Goal: Task Accomplishment & Management: Manage account settings

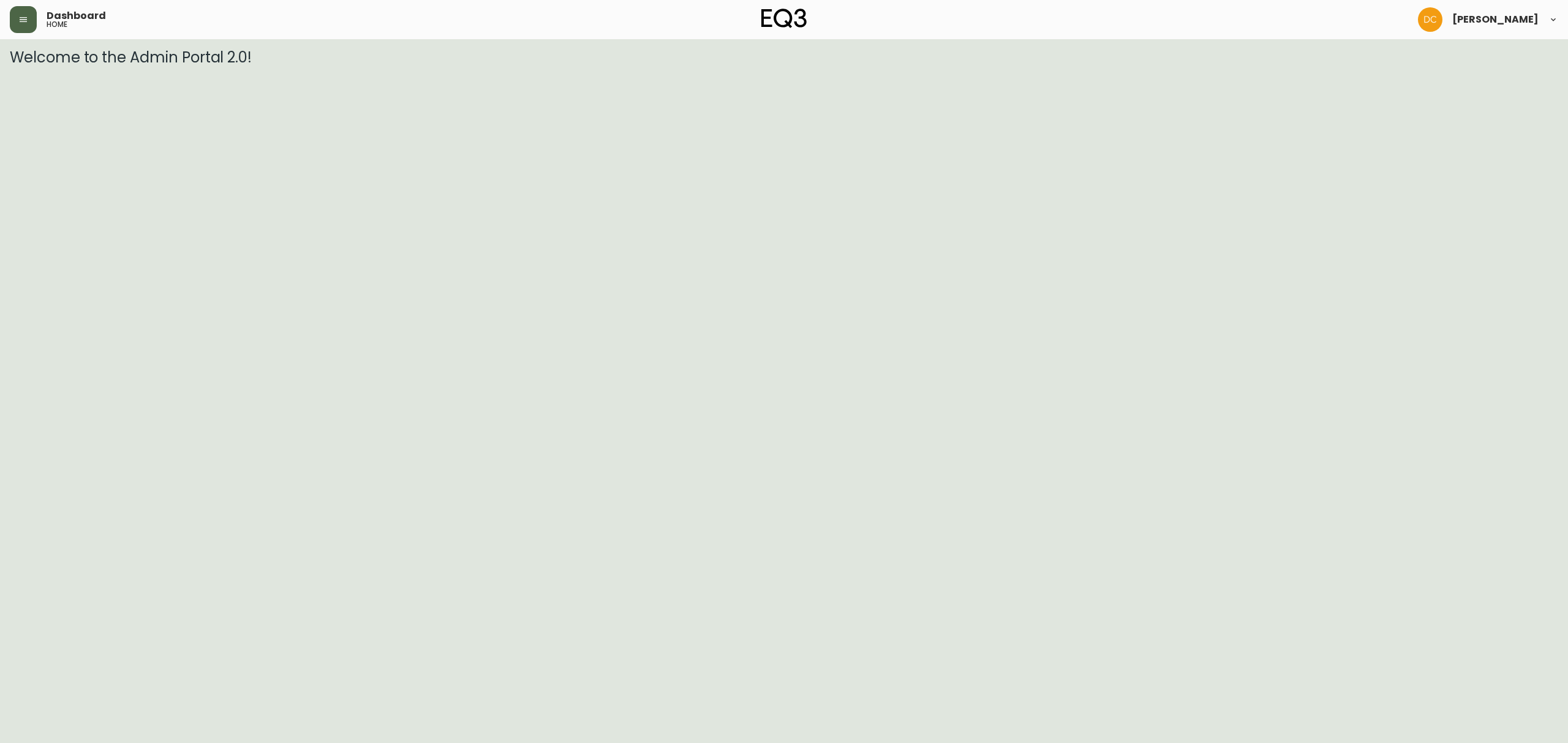
click at [28, 23] on button "button" at bounding box center [23, 19] width 27 height 27
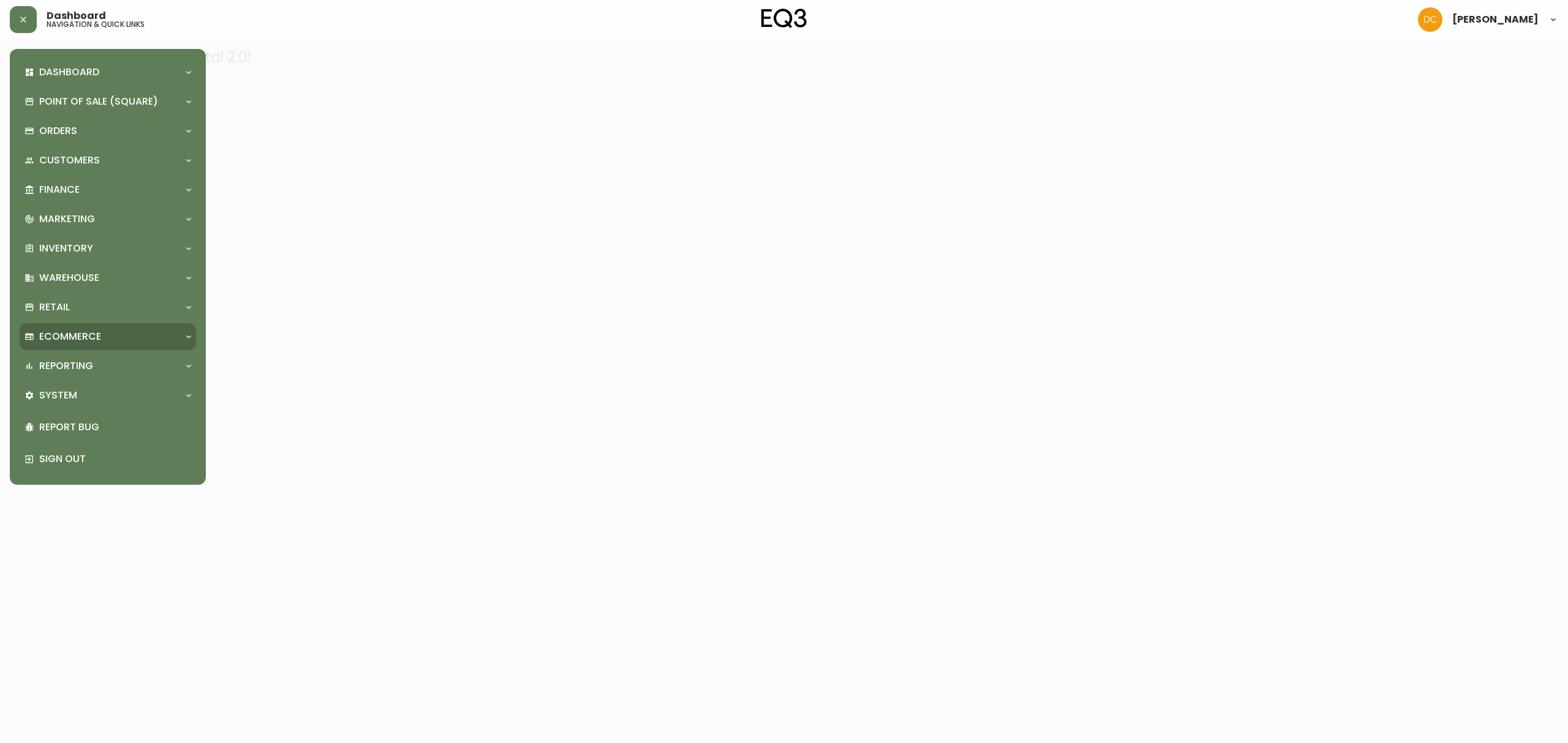
click at [125, 334] on div "Ecommerce" at bounding box center [101, 337] width 155 height 13
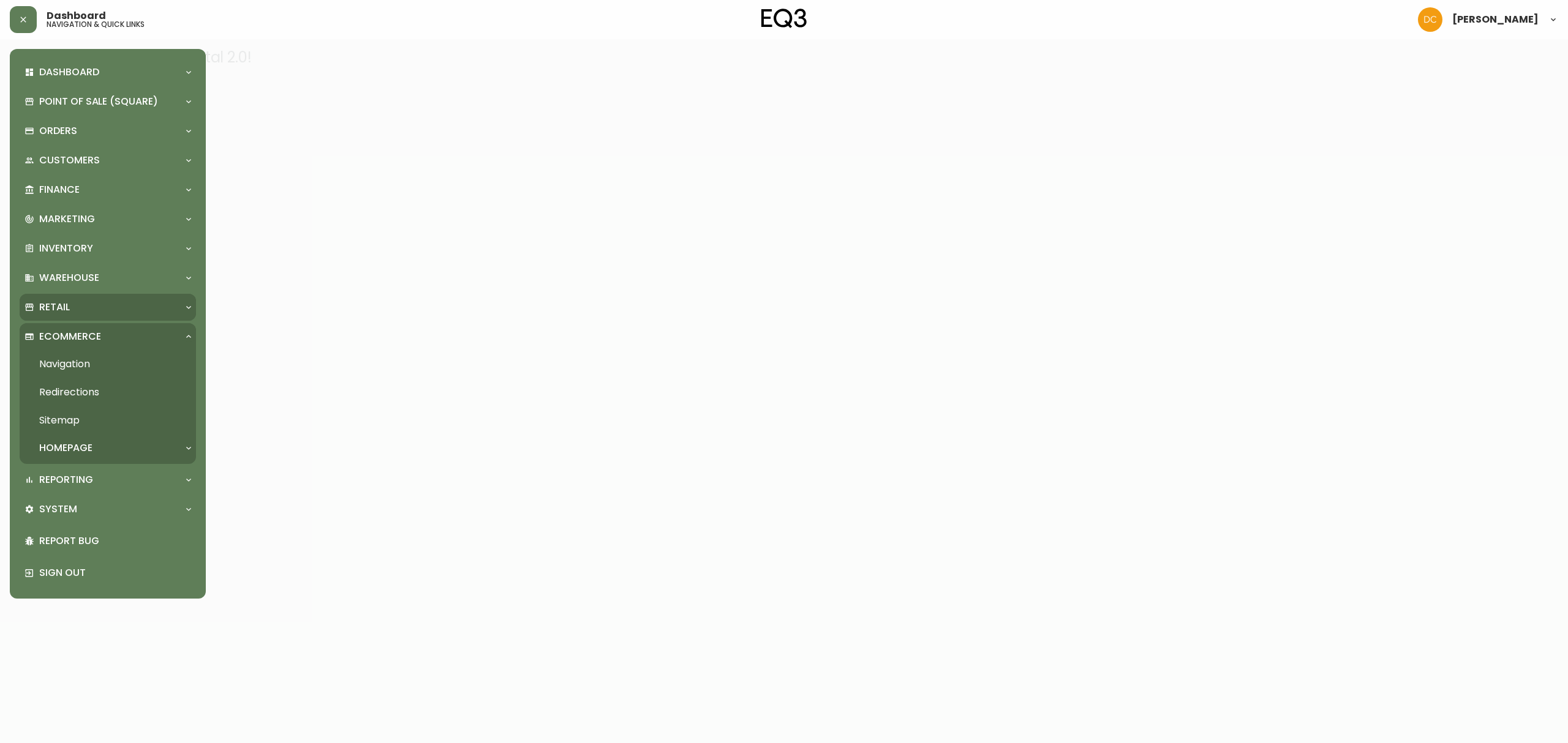
click at [102, 304] on div "Retail" at bounding box center [101, 307] width 155 height 13
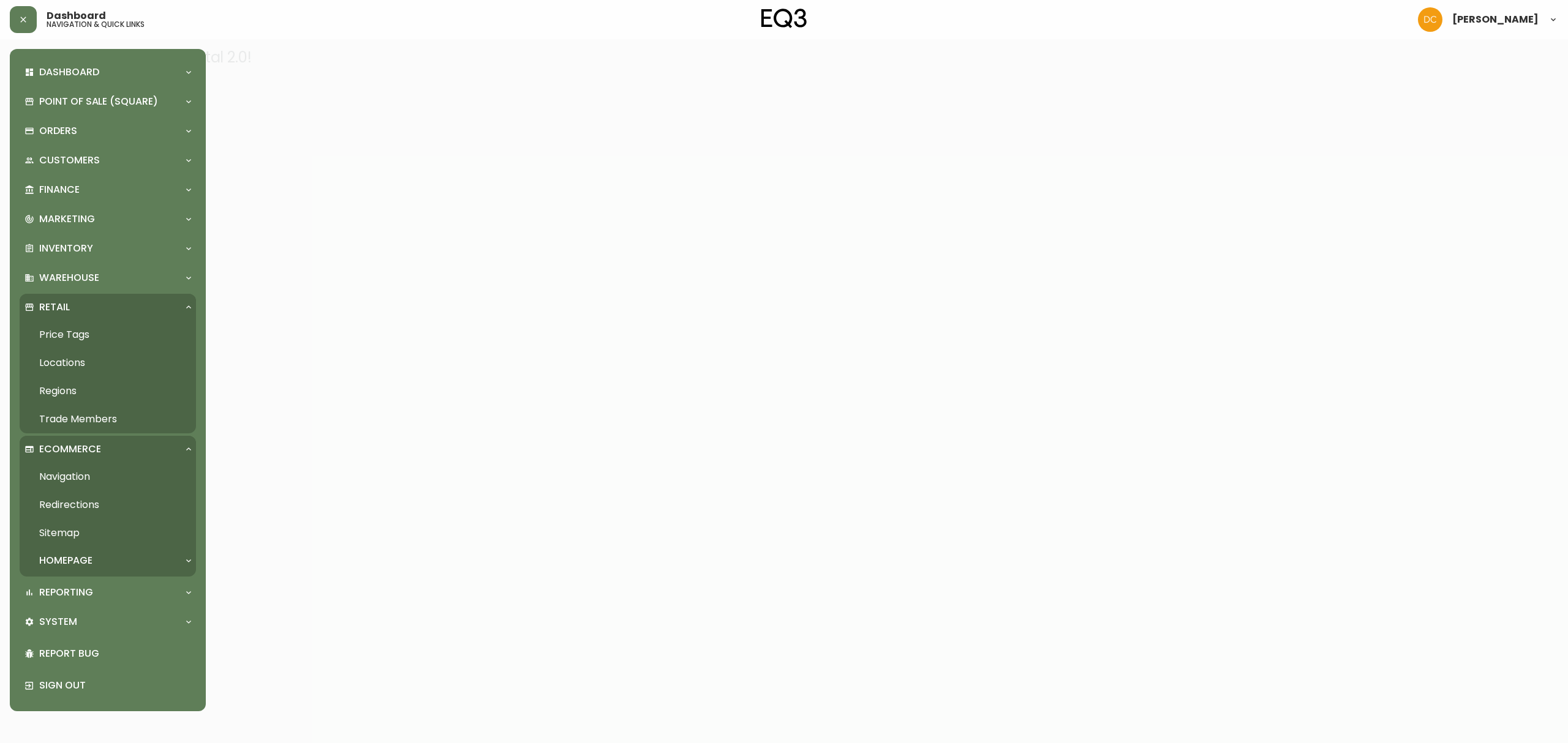
click at [93, 366] on link "Locations" at bounding box center [107, 363] width 177 height 28
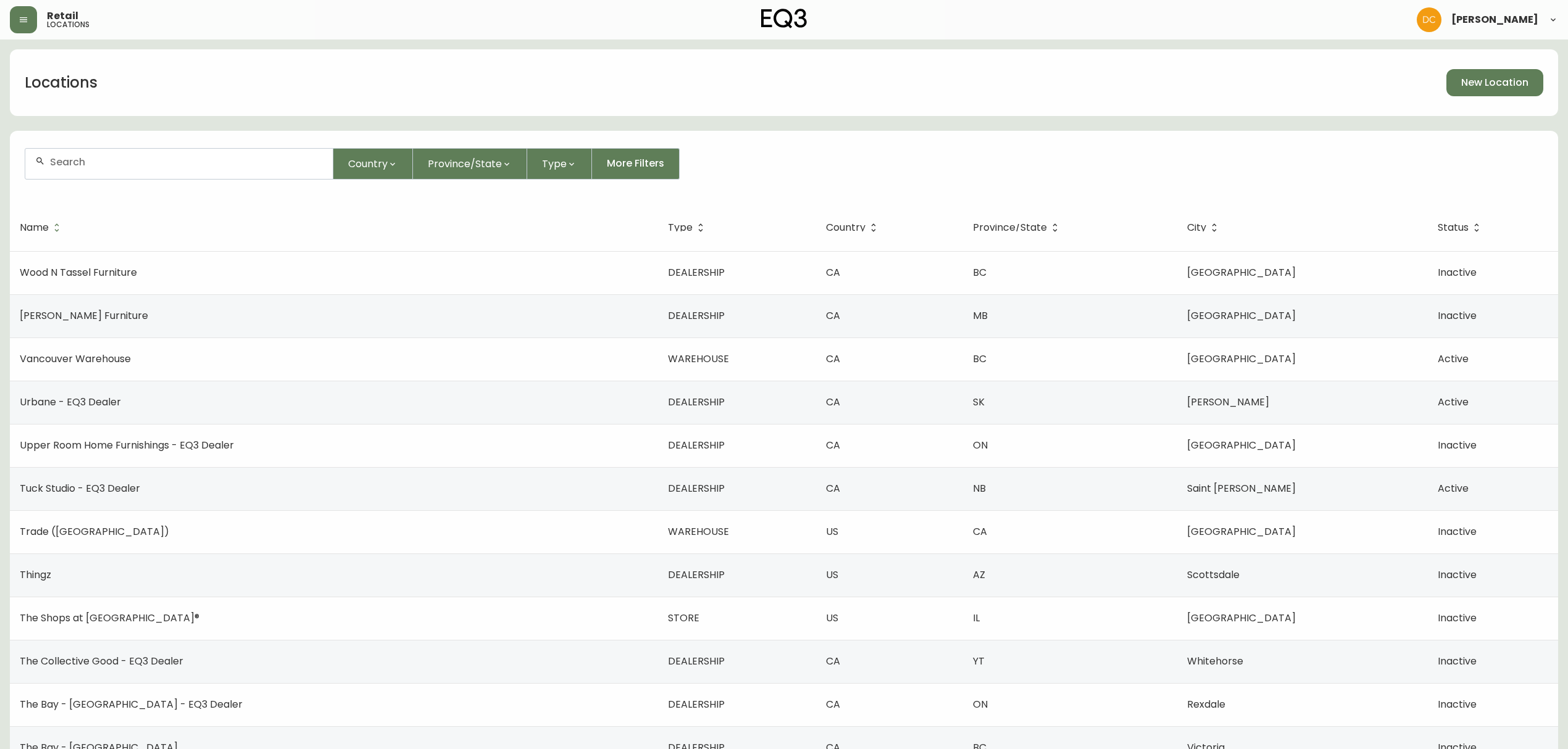
click at [262, 159] on input "text" at bounding box center [186, 162] width 273 height 12
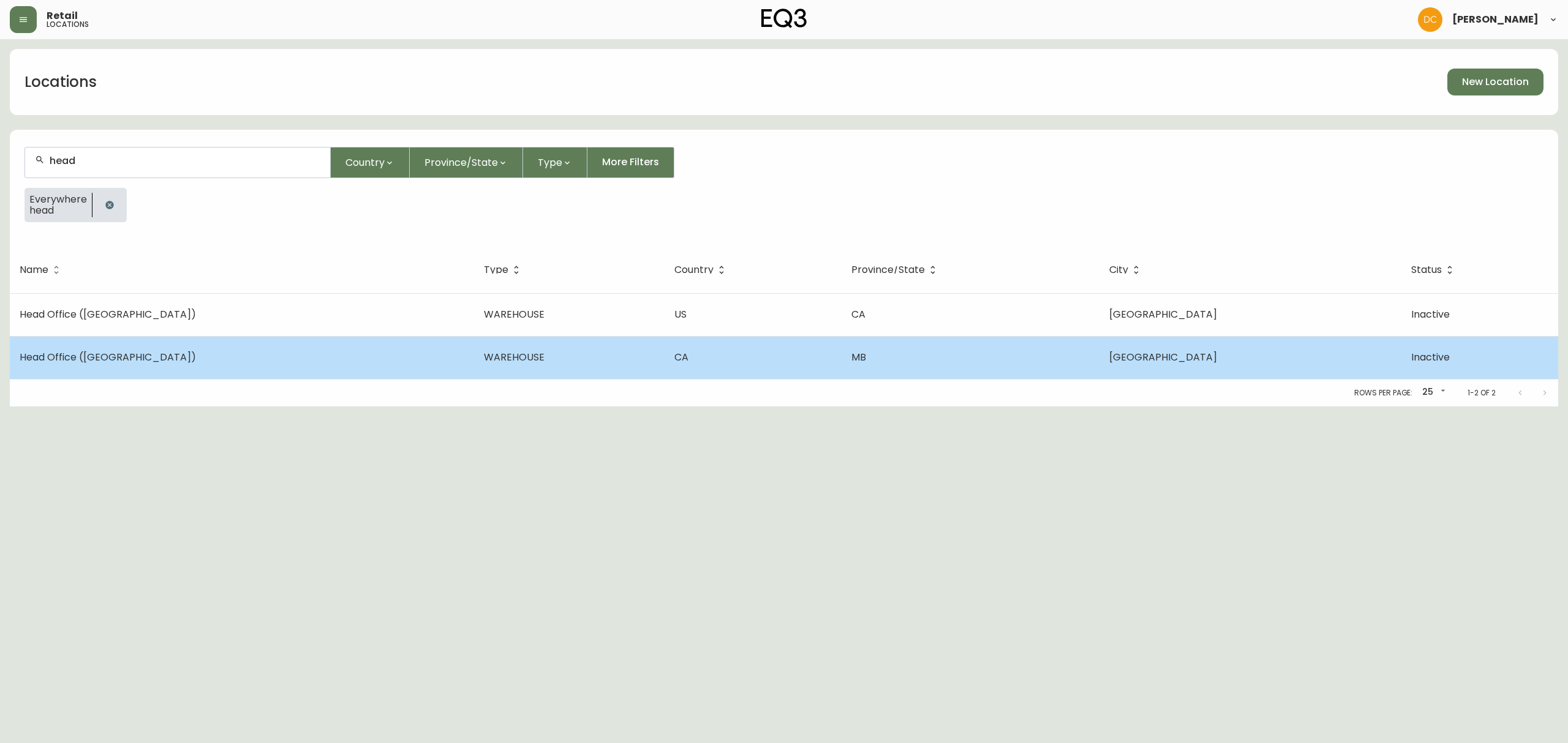
type input "head"
click at [166, 368] on td "Head Office ([GEOGRAPHIC_DATA])" at bounding box center [242, 357] width 464 height 43
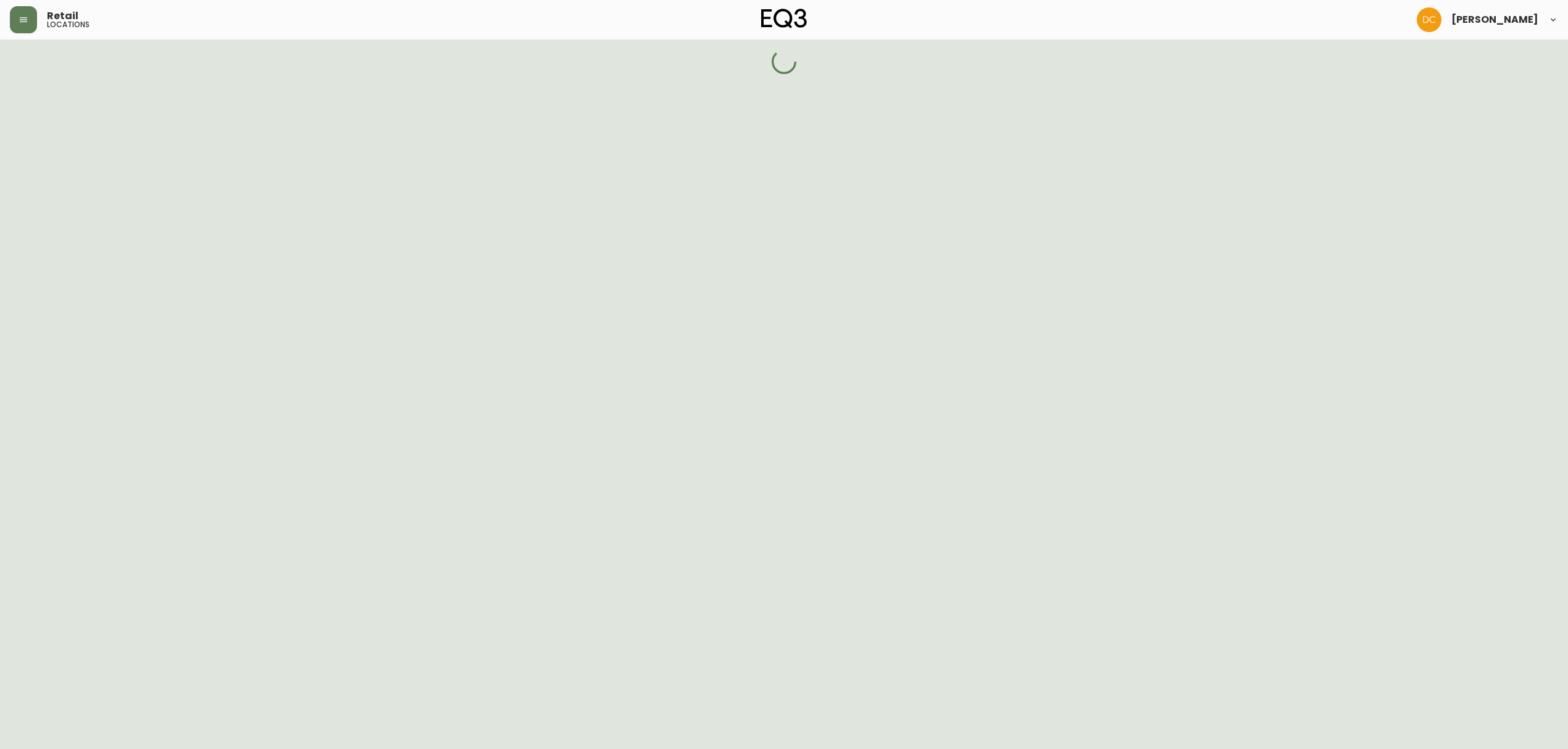
select select "WAREHOUSE"
select select "MB"
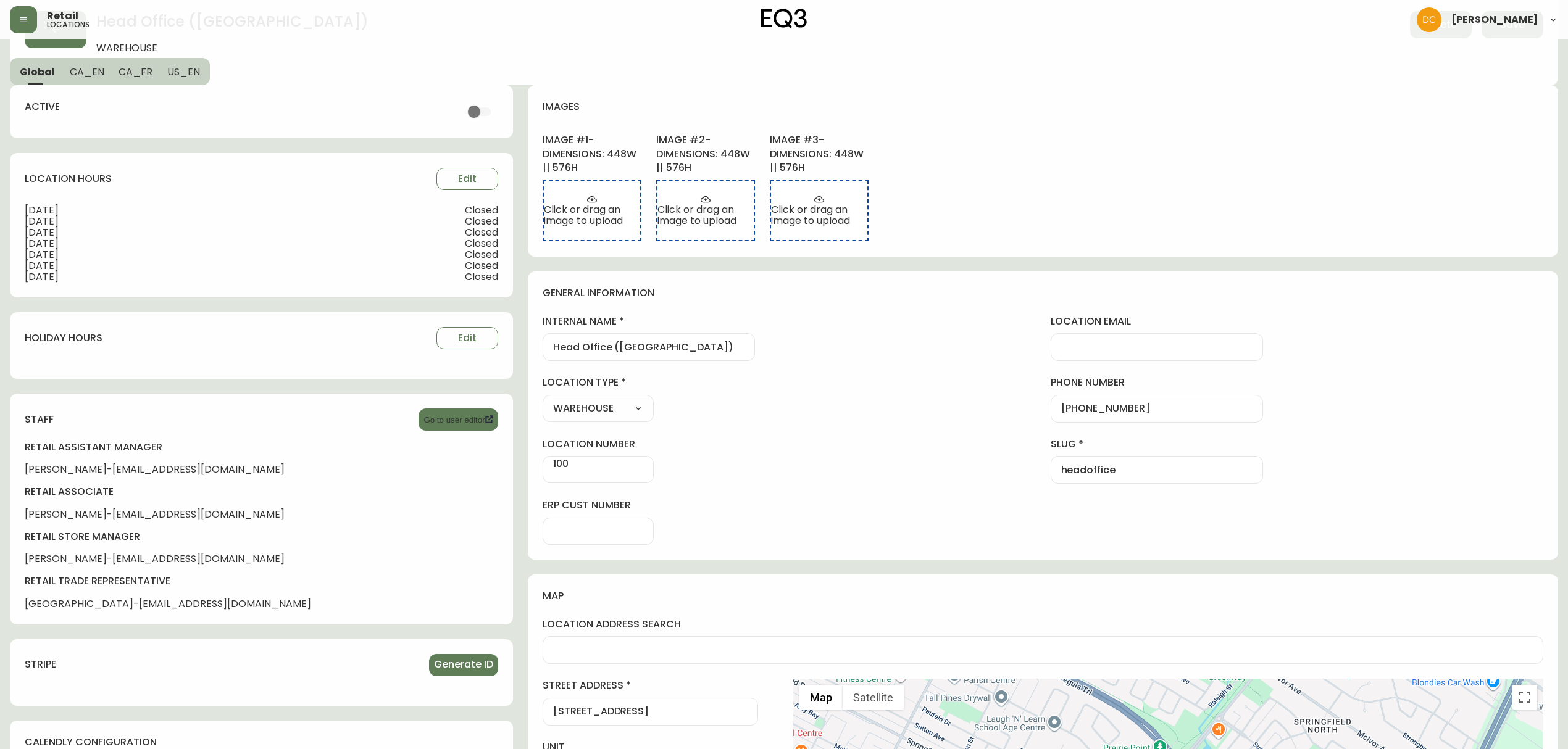
scroll to position [164, 0]
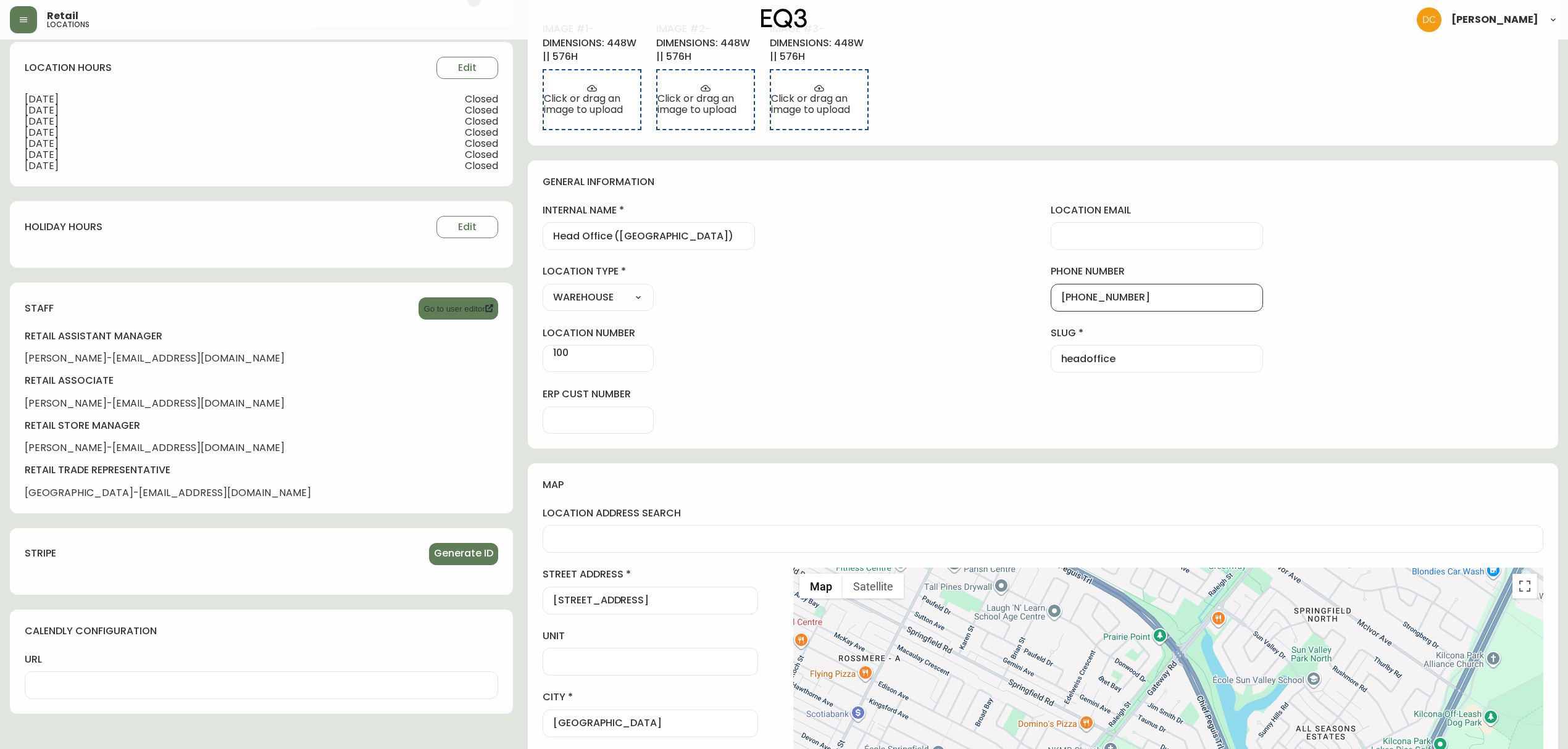
drag, startPoint x: 1129, startPoint y: 296, endPoint x: 1051, endPoint y: 301, distance: 78.2
click at [1061, 301] on input "[PHONE_NUMBER]" at bounding box center [1157, 297] width 191 height 12
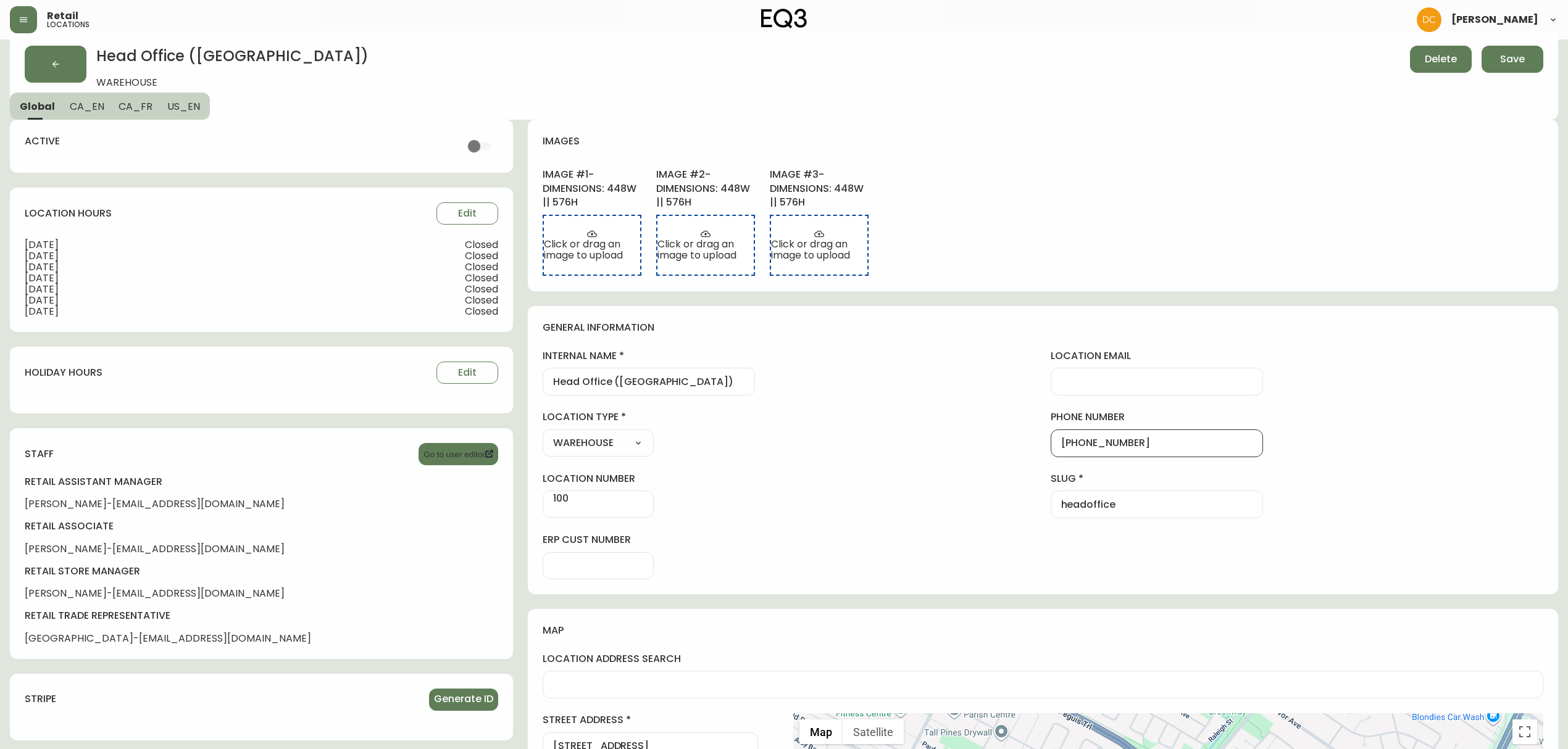
scroll to position [0, 0]
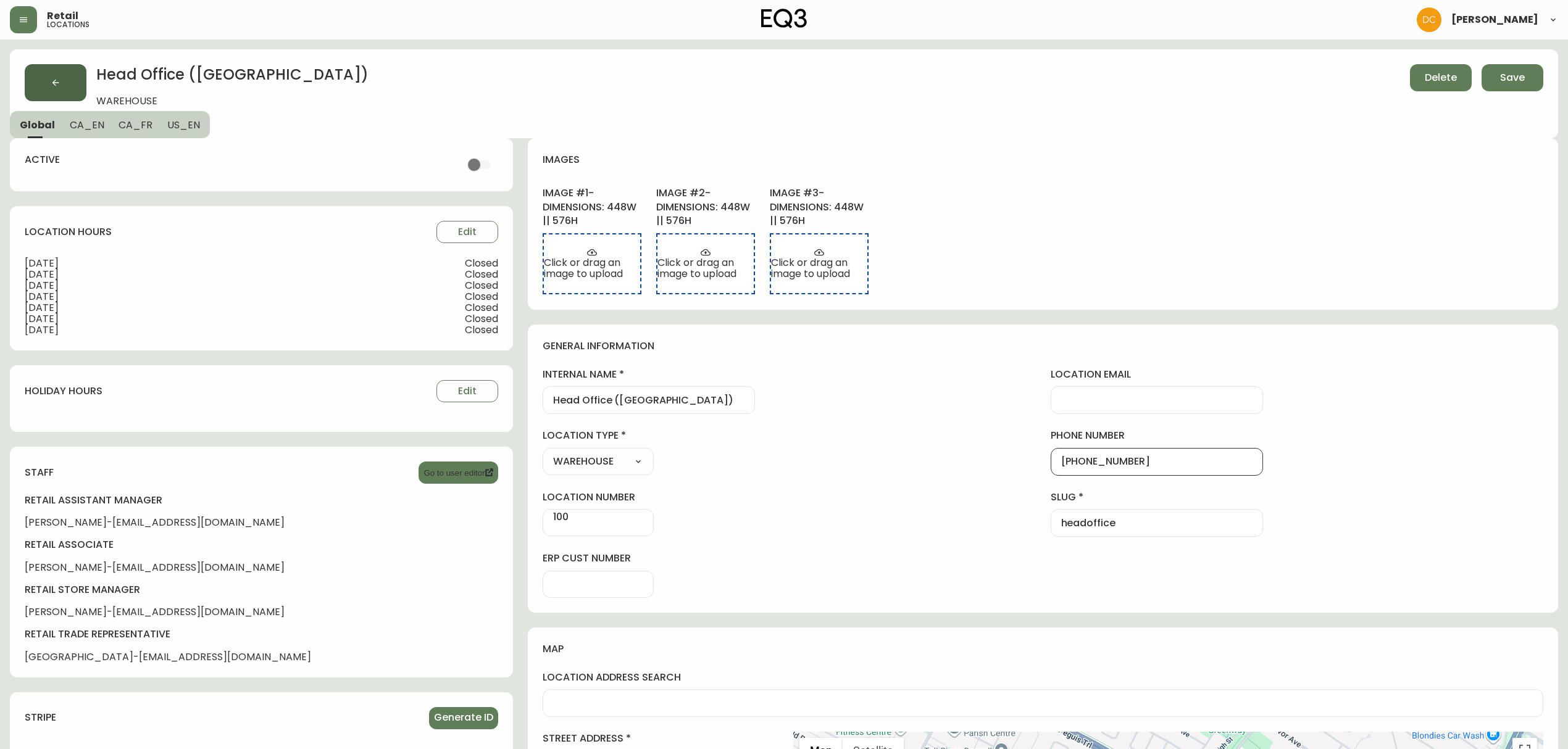
click at [71, 67] on button "button" at bounding box center [55, 82] width 61 height 37
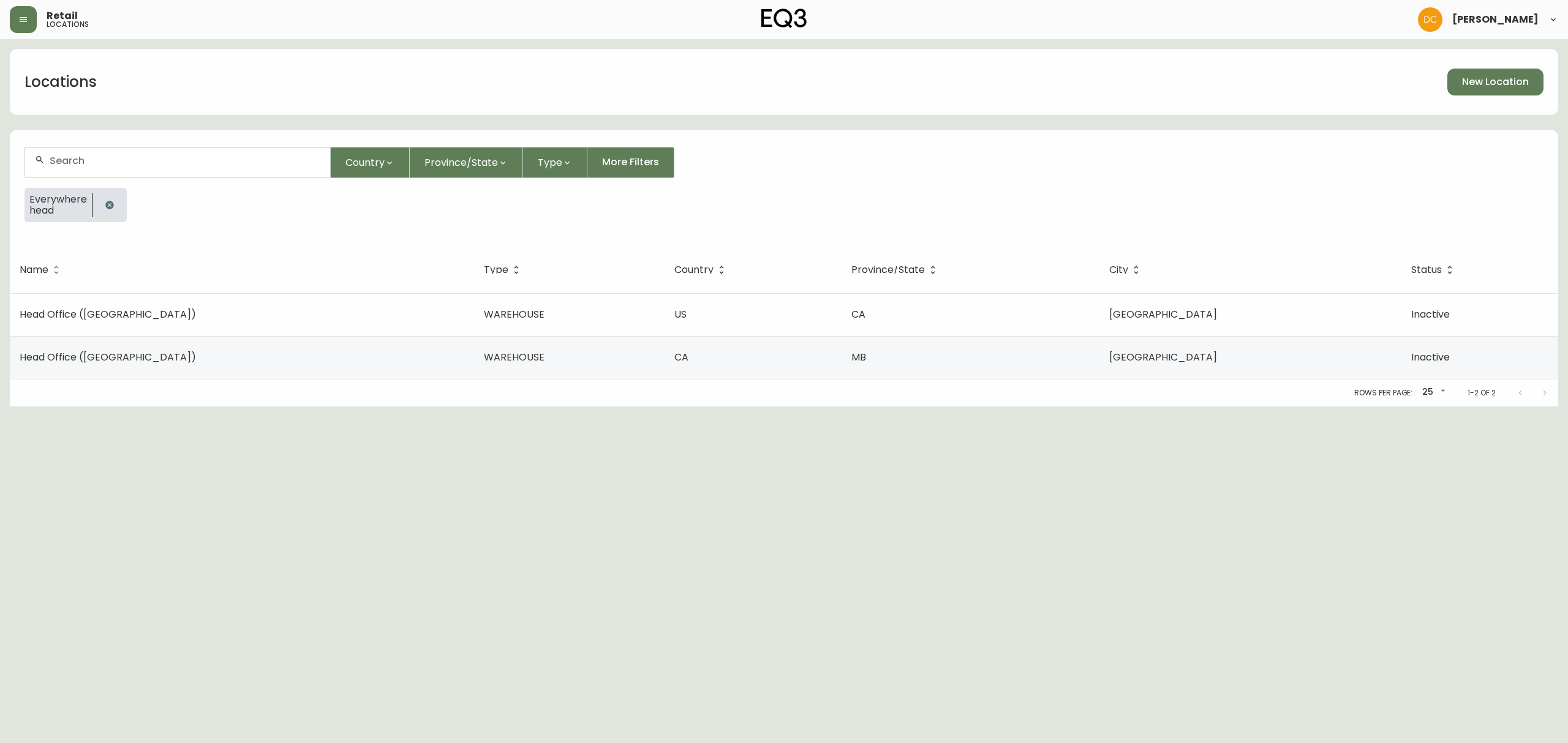
click at [109, 202] on icon "button" at bounding box center [109, 204] width 8 height 8
